Goal: Navigation & Orientation: Find specific page/section

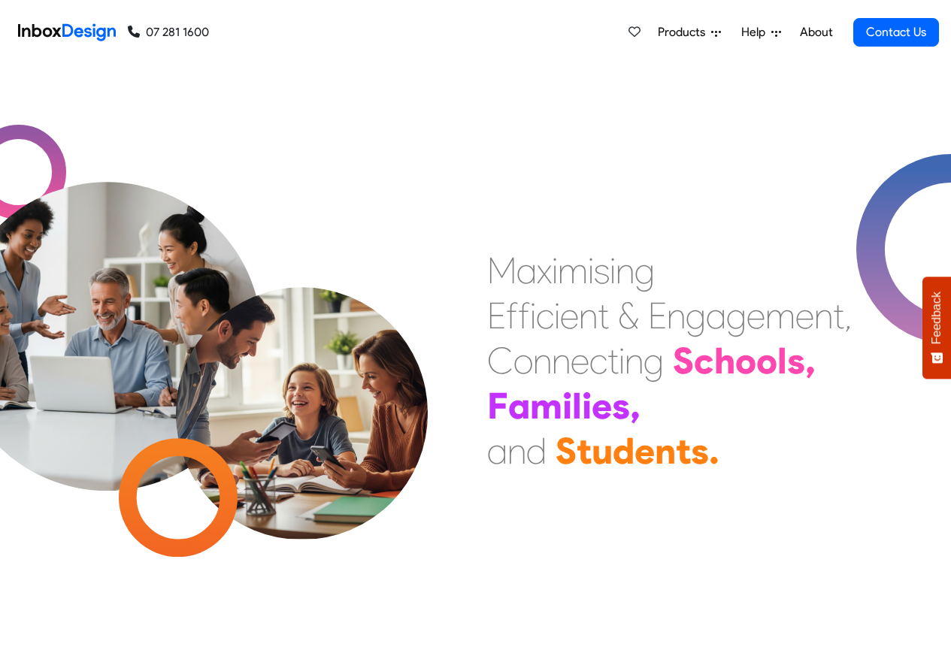
click at [707, 32] on span "Products" at bounding box center [684, 32] width 53 height 18
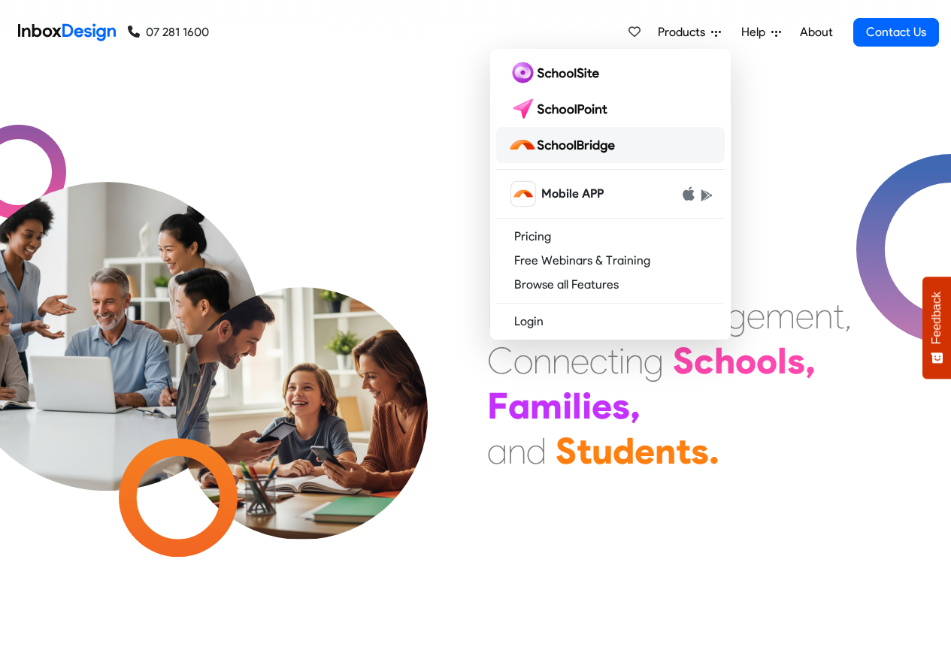
click at [580, 147] on img at bounding box center [564, 145] width 113 height 24
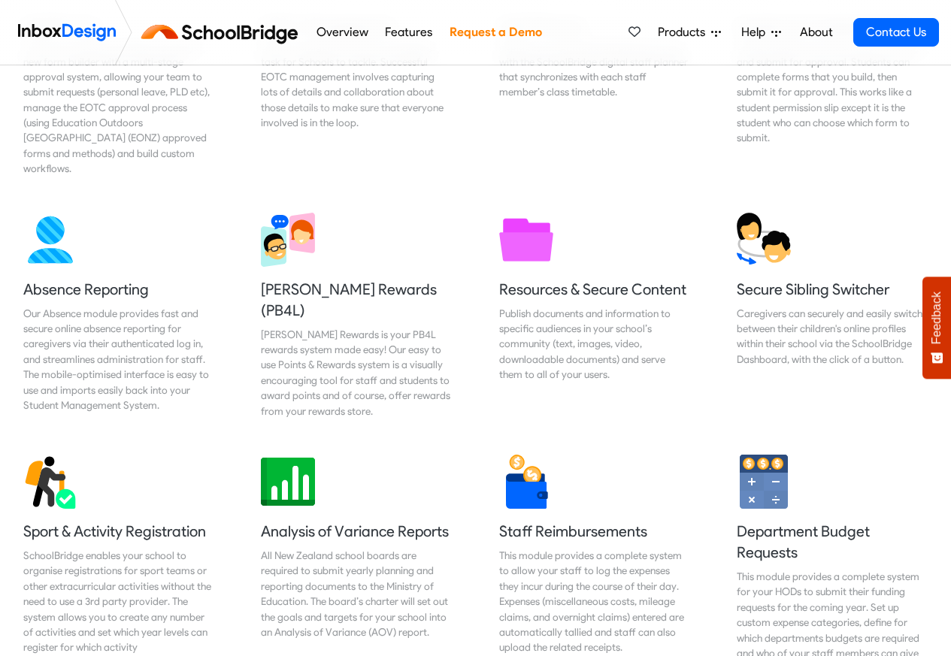
scroll to position [440, 0]
